Goal: Transaction & Acquisition: Obtain resource

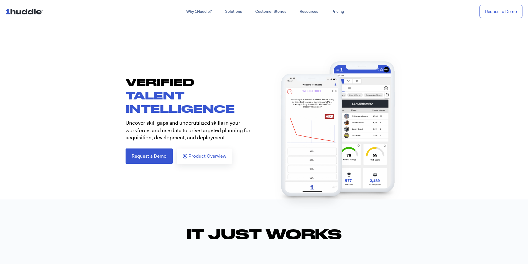
click at [404, 74] on img at bounding box center [362, 129] width 86 height 153
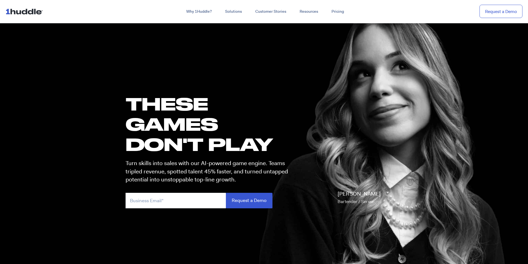
scroll to position [9, 0]
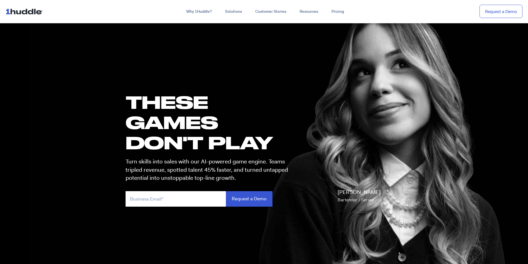
click at [7, 13] on img at bounding box center [26, 11] width 40 height 11
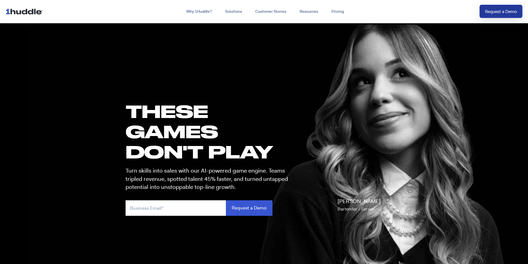
click at [492, 13] on link "Request a Demo" at bounding box center [500, 12] width 43 height 14
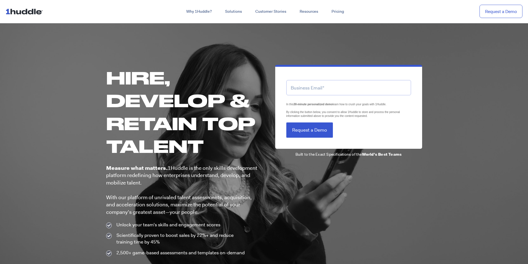
click at [303, 88] on input "email" at bounding box center [348, 87] width 125 height 15
